Goal: Transaction & Acquisition: Purchase product/service

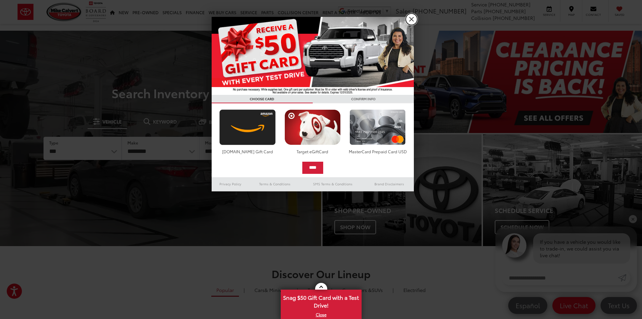
click at [410, 20] on link "X" at bounding box center [411, 18] width 11 height 11
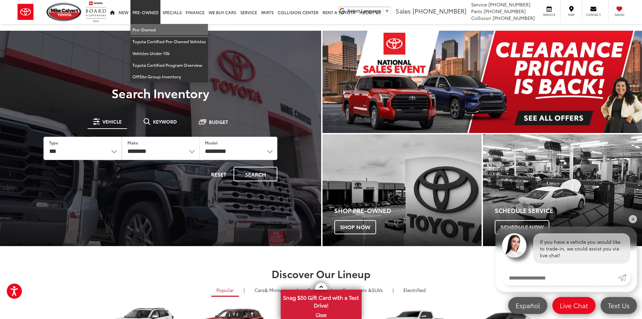
click at [144, 27] on link "Pre-Owned" at bounding box center [170, 30] width 78 height 12
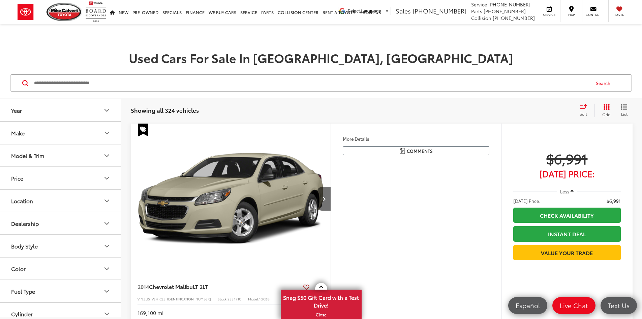
click at [105, 160] on button "Model & Trim" at bounding box center [60, 155] width 121 height 22
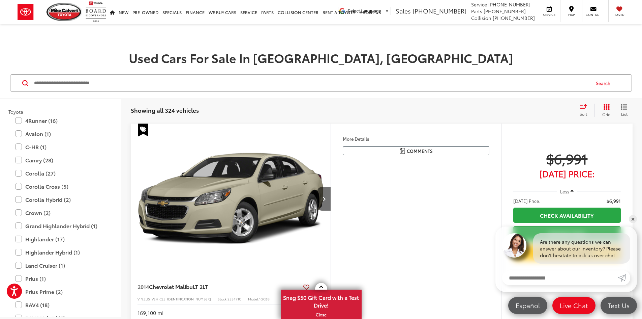
scroll to position [1315, 0]
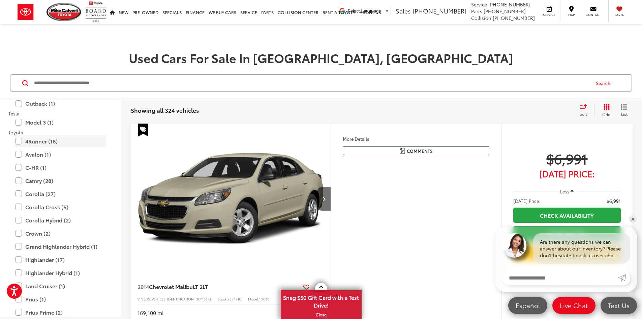
click at [16, 141] on label "4Runner (16)" at bounding box center [60, 141] width 91 height 12
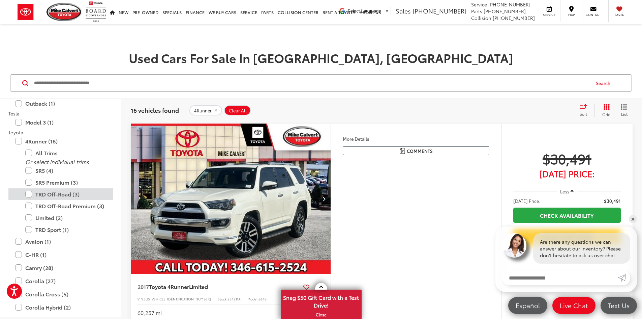
click at [29, 194] on label "TRD Off-Road (3)" at bounding box center [65, 194] width 81 height 12
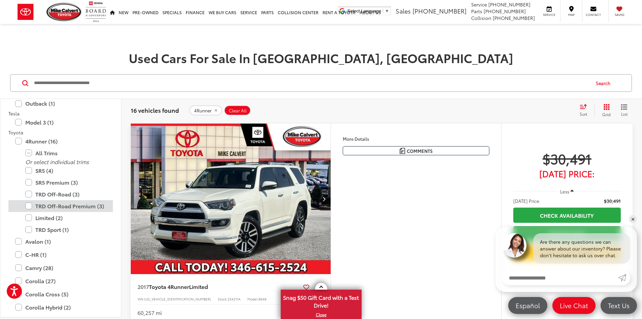
click at [28, 205] on label "TRD Off-Road Premium (3)" at bounding box center [65, 206] width 81 height 12
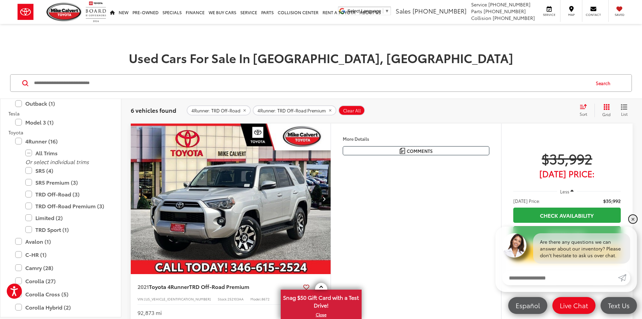
click at [635, 219] on link "✕" at bounding box center [633, 219] width 8 height 8
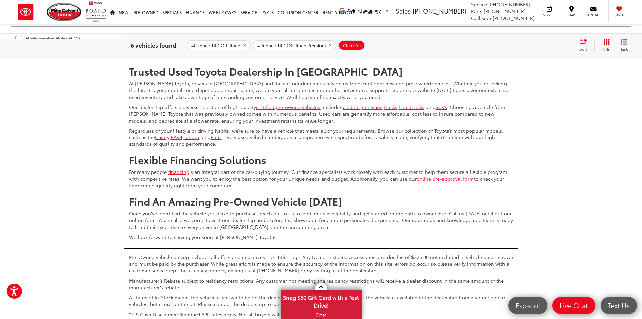
scroll to position [1450, 0]
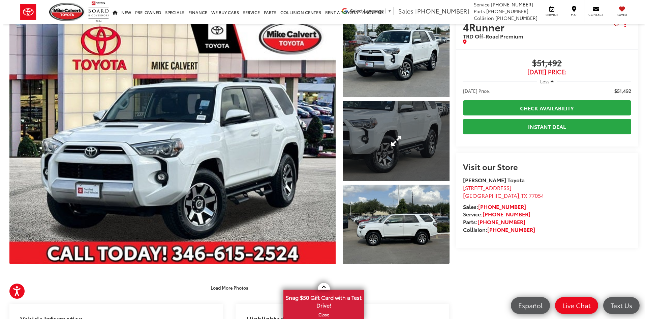
scroll to position [67, 0]
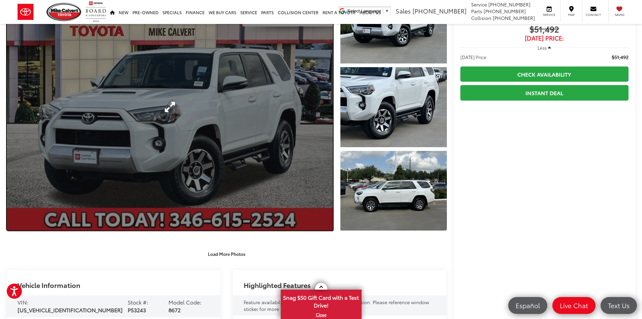
click at [211, 168] on link "Expand Photo 0" at bounding box center [170, 106] width 326 height 247
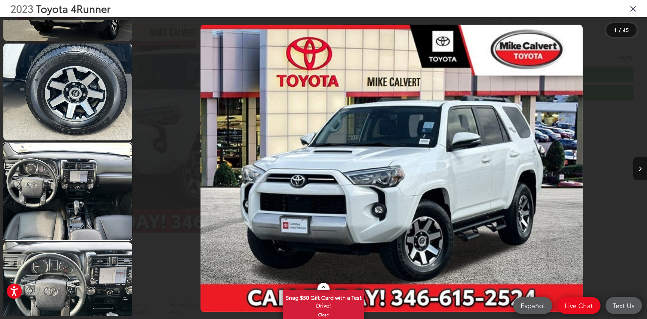
click at [49, 169] on link at bounding box center [67, 191] width 129 height 96
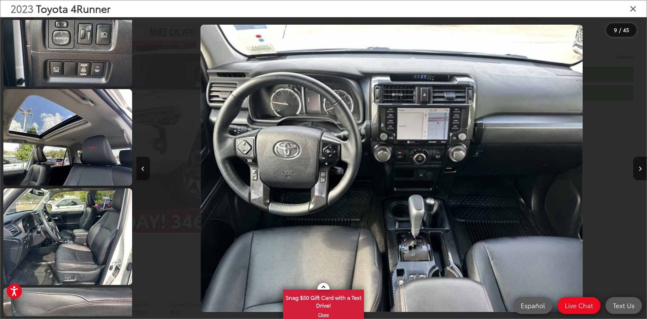
scroll to position [1930, 0]
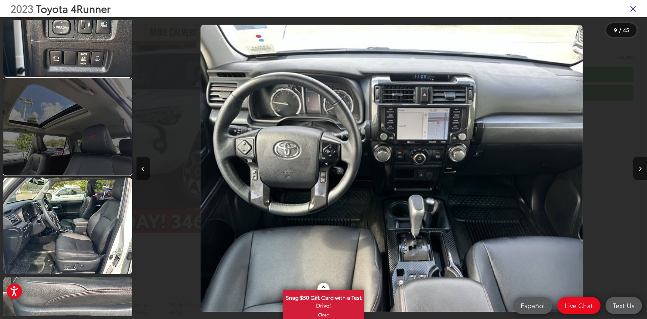
click at [59, 141] on link at bounding box center [67, 126] width 129 height 96
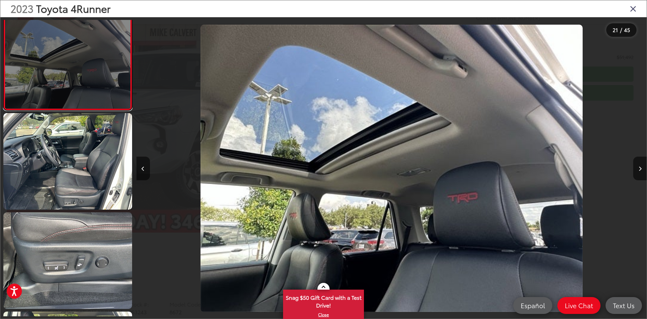
scroll to position [2007, 0]
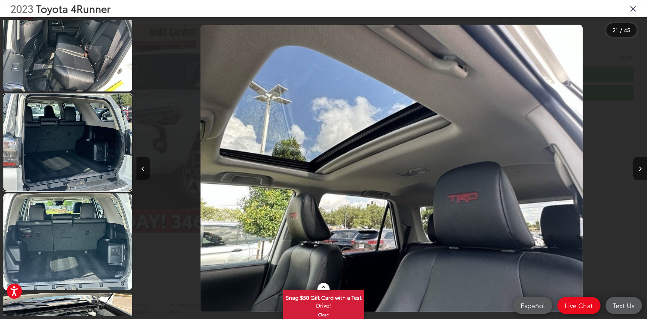
click at [59, 141] on link at bounding box center [67, 142] width 129 height 96
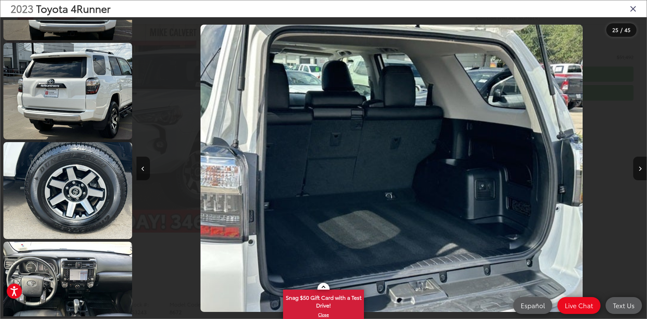
scroll to position [595, 0]
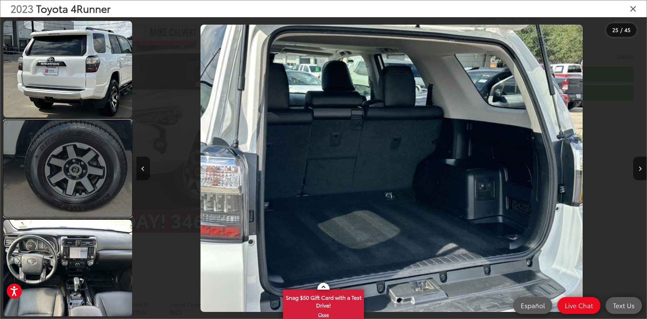
click at [93, 196] on link at bounding box center [67, 168] width 129 height 96
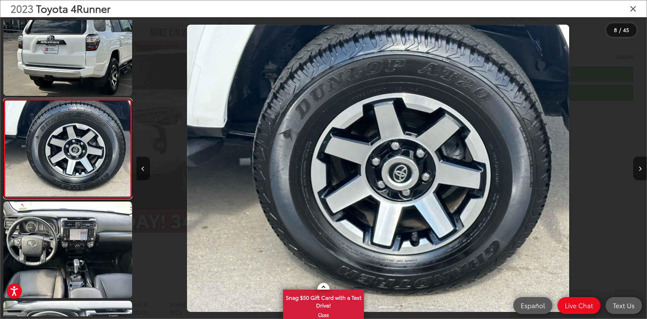
scroll to position [0, 3575]
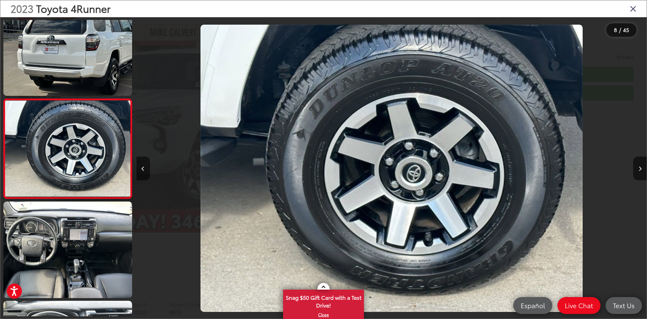
click at [423, 280] on img "2023 Toyota 4Runner TRD Off-Road Premium 7" at bounding box center [392, 168] width 382 height 287
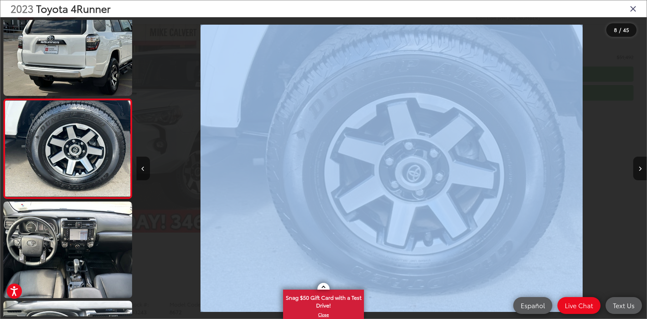
drag, startPoint x: 258, startPoint y: 168, endPoint x: 427, endPoint y: 268, distance: 196.1
click at [427, 268] on div "8 / 45" at bounding box center [392, 168] width 511 height 302
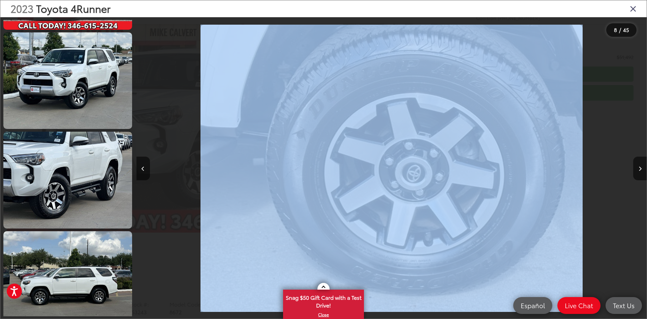
scroll to position [0, 0]
